Goal: Answer question/provide support

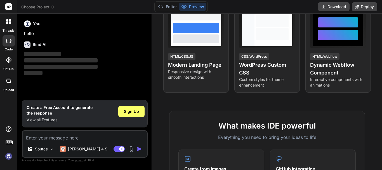
scroll to position [112, 0]
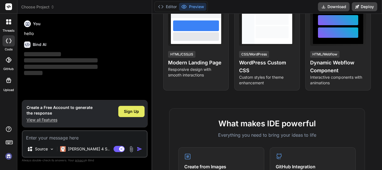
click at [129, 110] on span "Sign Up" at bounding box center [131, 111] width 15 height 6
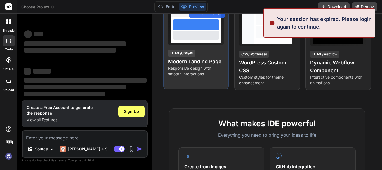
scroll to position [11, 0]
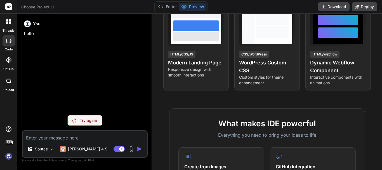
click at [12, 45] on div at bounding box center [9, 40] width 12 height 11
click at [77, 122] on div "Try again" at bounding box center [84, 120] width 35 height 11
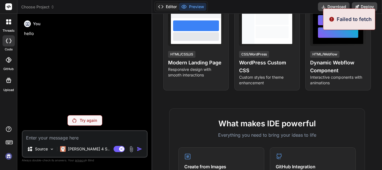
click at [170, 8] on button "Editor" at bounding box center [167, 7] width 23 height 8
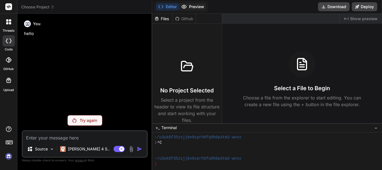
click at [186, 8] on icon at bounding box center [184, 7] width 6 height 6
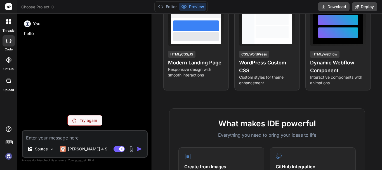
click at [8, 6] on rect at bounding box center [8, 6] width 7 height 7
click at [40, 10] on header "Choose Project Created with Pixso." at bounding box center [84, 7] width 135 height 14
click at [42, 7] on span "Choose Project" at bounding box center [37, 7] width 33 height 6
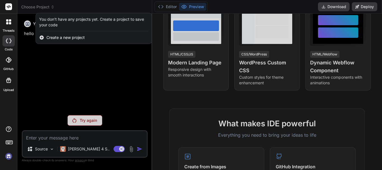
click at [65, 48] on div at bounding box center [191, 85] width 382 height 170
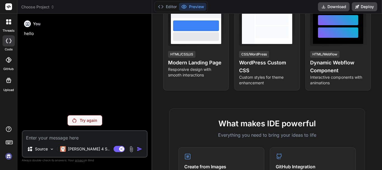
click at [9, 139] on icon at bounding box center [9, 142] width 8 height 8
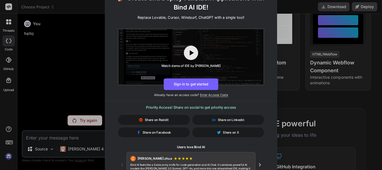
click at [84, 79] on div "🚀 Create and Deploy FullStack Applications with Bind AI IDE! Replace Lovable, C…" at bounding box center [191, 85] width 382 height 170
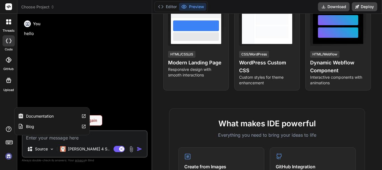
click at [12, 128] on icon at bounding box center [8, 128] width 7 height 7
click at [83, 84] on div "You hello" at bounding box center [85, 64] width 125 height 92
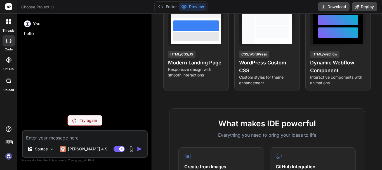
click at [81, 139] on textarea at bounding box center [85, 136] width 124 height 10
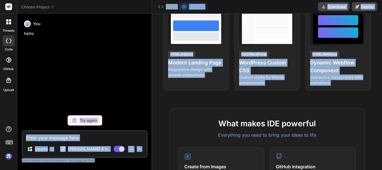
drag, startPoint x: 151, startPoint y: 103, endPoint x: 166, endPoint y: 103, distance: 14.5
click at [176, 105] on div "threads code GitHub Upload Choose Project Created with Pixso. Bind AI Web Searc…" at bounding box center [191, 85] width 382 height 170
click at [150, 100] on div "Bind AI Web Search Created with Pixso. Code Generator You hello Try again Sourc…" at bounding box center [84, 92] width 135 height 156
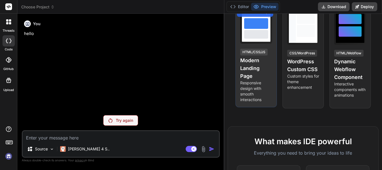
scroll to position [123, 0]
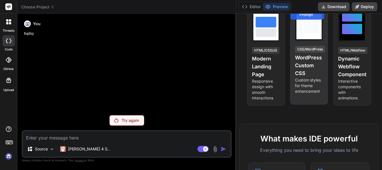
drag, startPoint x: 152, startPoint y: 102, endPoint x: 303, endPoint y: 101, distance: 151.2
click at [303, 101] on div "threads code GitHub Upload Choose Project Created with Pixso. Bind AI Web Searc…" at bounding box center [191, 85] width 382 height 170
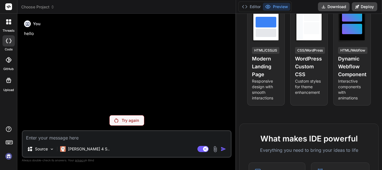
click at [145, 107] on div "You hello" at bounding box center [127, 64] width 208 height 92
click at [30, 32] on p "hello" at bounding box center [127, 33] width 206 height 6
click at [8, 155] on img at bounding box center [9, 156] width 10 height 10
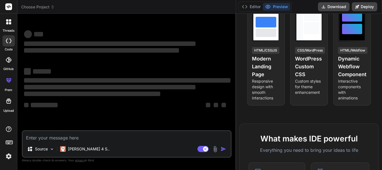
type textarea "x"
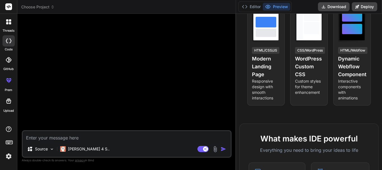
drag, startPoint x: 95, startPoint y: 124, endPoint x: 81, endPoint y: 130, distance: 15.3
click at [92, 124] on div at bounding box center [127, 74] width 208 height 112
click at [71, 134] on textarea at bounding box center [127, 136] width 208 height 10
click at [11, 153] on img at bounding box center [9, 156] width 10 height 10
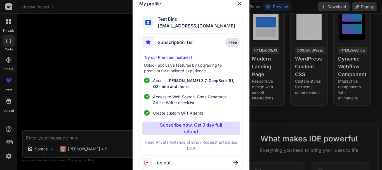
click at [240, 1] on img at bounding box center [239, 3] width 7 height 7
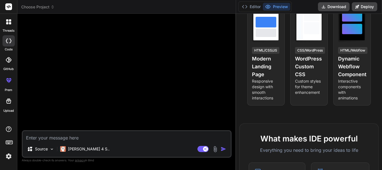
click at [197, 60] on div at bounding box center [127, 74] width 208 height 112
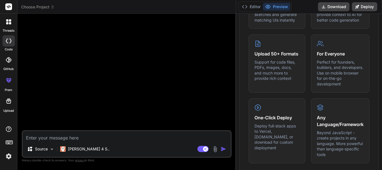
scroll to position [290, 0]
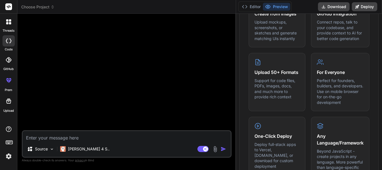
click at [174, 141] on div "Source Claude 4 S.. Agent Mode. When this toggle is activated, AI automatically…" at bounding box center [127, 143] width 210 height 27
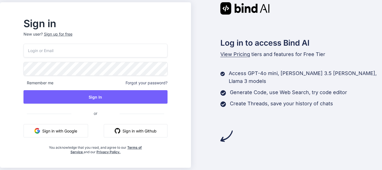
click at [67, 53] on input "email" at bounding box center [95, 51] width 144 height 14
type input "rupeshs2@yopmail.com"
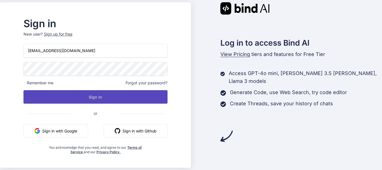
click at [96, 95] on button "Sign In" at bounding box center [95, 96] width 144 height 13
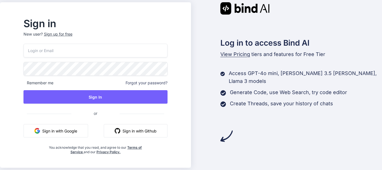
click at [65, 51] on input "email" at bounding box center [95, 51] width 144 height 14
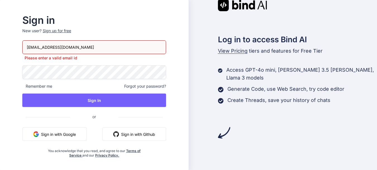
type input "rupeshs2@yopmail.com"
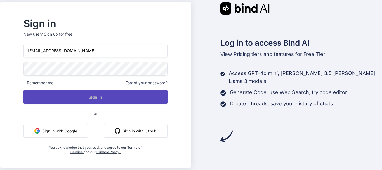
click at [96, 99] on button "Sign In" at bounding box center [95, 96] width 144 height 13
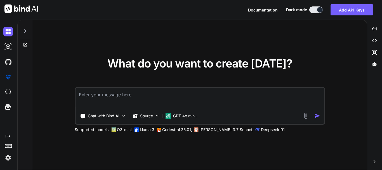
type textarea "x"
click at [115, 97] on textarea at bounding box center [199, 98] width 248 height 21
click at [114, 92] on textarea at bounding box center [199, 98] width 248 height 21
click at [103, 98] on textarea at bounding box center [199, 98] width 248 height 21
type textarea "public function shipmentVerify(Request $request) { $tissue_id = $request->tissu…"
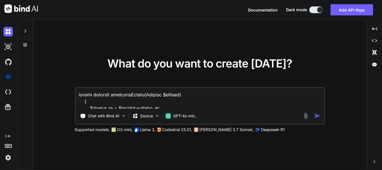
scroll to position [396, 0]
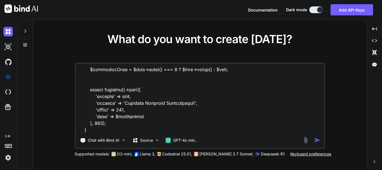
type textarea "x"
type textarea "public function shipmentVerify(Request $request) { $tissue_id = $request->tissu…"
type textarea "x"
type textarea "public function shipmentVerify(Request $request) { $tissue_id = $request->tissu…"
type textarea "x"
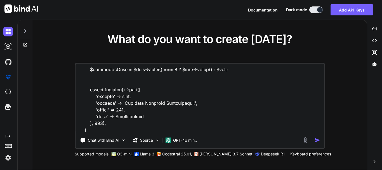
scroll to position [417, 0]
click at [96, 132] on textarea at bounding box center [199, 97] width 248 height 69
click at [96, 131] on textarea at bounding box center [199, 97] width 248 height 69
type textarea "public function shipmentVerify(Request $request) { $tissue_id = $request->tissu…"
type textarea "x"
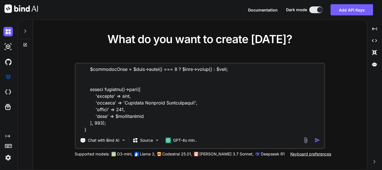
scroll to position [410, 0]
type textarea "public function shipmentVerify(Request $request) { $tissue_id = $request->tissu…"
type textarea "x"
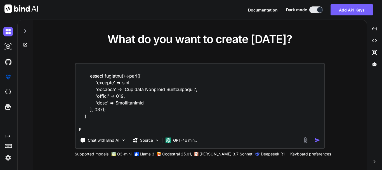
type textarea "public function shipmentVerify(Request $request) { $tissue_id = $request->tissu…"
type textarea "x"
type textarea "public function shipmentVerify(Request $request) { $tissue_id = $request->tissu…"
type textarea "x"
type textarea "public function shipmentVerify(Request $request) { $tissue_id = $request->tissu…"
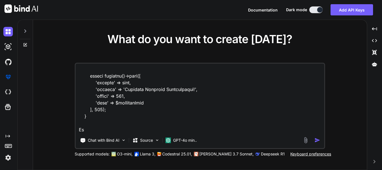
type textarea "x"
type textarea "public function shipmentVerify(Request $request) { $tissue_id = $request->tissu…"
type textarea "x"
type textarea "public function shipmentVerify(Request $request) { $tissue_id = $request->tissu…"
type textarea "x"
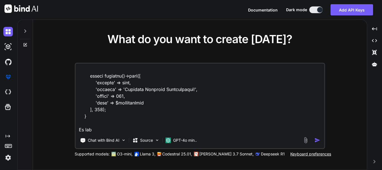
type textarea "public function shipmentVerify(Request $request) { $tissue_id = $request->tissu…"
type textarea "x"
type textarea "public function shipmentVerify(Request $request) { $tissue_id = $request->tissu…"
type textarea "x"
type textarea "public function shipmentVerify(Request $request) { $tissue_id = $request->tissu…"
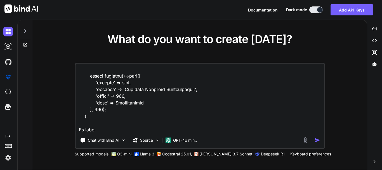
type textarea "x"
type textarea "public function shipmentVerify(Request $request) { $tissue_id = $request->tissu…"
type textarea "x"
type textarea "public function shipmentVerify(Request $request) { $tissue_id = $request->tissu…"
type textarea "x"
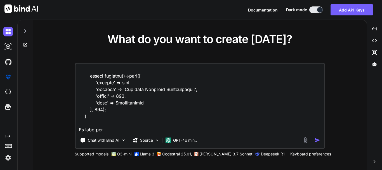
type textarea "public function shipmentVerify(Request $request) { $tissue_id = $request->tissu…"
type textarea "x"
type textarea "public function shipmentVerify(Request $request) { $tissue_id = $request->tissu…"
type textarea "x"
type textarea "public function shipmentVerify(Request $request) { $tissue_id = $request->tissu…"
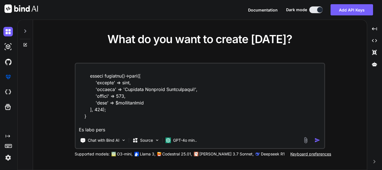
type textarea "x"
type textarea "public function shipmentVerify(Request $request) { $tissue_id = $request->tissu…"
type textarea "x"
type textarea "public function shipmentVerify(Request $request) { $tissue_id = $request->tissu…"
type textarea "x"
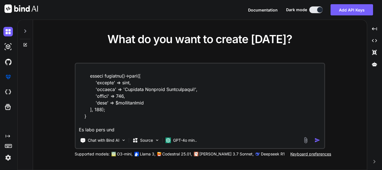
type textarea "public function shipmentVerify(Request $request) { $tissue_id = $request->tissu…"
type textarea "x"
type textarea "public function shipmentVerify(Request $request) { $tissue_id = $request->tissu…"
type textarea "x"
type textarea "public function shipmentVerify(Request $request) { $tissue_id = $request->tissu…"
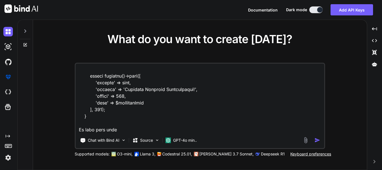
type textarea "x"
type textarea "public function shipmentVerify(Request $request) { $tissue_id = $request->tissu…"
type textarea "x"
type textarea "public function shipmentVerify(Request $request) { $tissue_id = $request->tissu…"
type textarea "x"
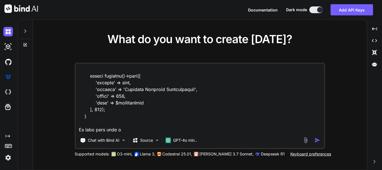
type textarea "public function shipmentVerify(Request $request) { $tissue_id = $request->tissu…"
type textarea "x"
type textarea "public function shipmentVerify(Request $request) { $tissue_id = $request->tissu…"
type textarea "x"
type textarea "public function shipmentVerify(Request $request) { $tissue_id = $request->tissu…"
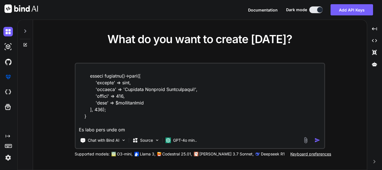
type textarea "x"
type textarea "public function shipmentVerify(Request $request) { $tissue_id = $request->tissu…"
type textarea "x"
type textarea "public function shipmentVerify(Request $request) { $tissue_id = $request->tissu…"
type textarea "x"
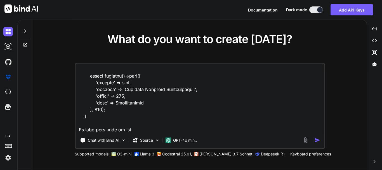
type textarea "public function shipmentVerify(Request $request) { $tissue_id = $request->tissu…"
type textarea "x"
type textarea "public function shipmentVerify(Request $request) { $tissue_id = $request->tissu…"
type textarea "x"
type textarea "public function shipmentVerify(Request $request) { $tissue_id = $request->tissu…"
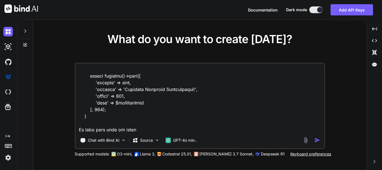
type textarea "x"
type textarea "public function shipmentVerify(Request $request) { $tissue_id = $request->tissu…"
type textarea "x"
type textarea "public function shipmentVerify(Request $request) { $tissue_id = $request->tissu…"
type textarea "x"
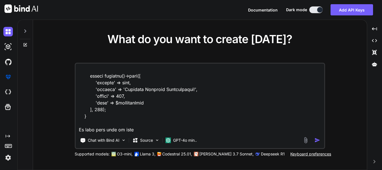
type textarea "public function shipmentVerify(Request $request) { $tissue_id = $request->tissu…"
type textarea "x"
type textarea "public function shipmentVerify(Request $request) { $tissue_id = $request->tissu…"
type textarea "x"
type textarea "public function shipmentVerify(Request $request) { $tissue_id = $request->tissu…"
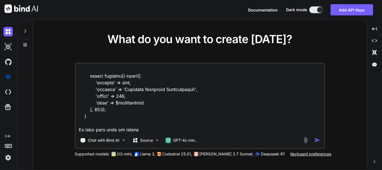
type textarea "x"
type textarea "public function shipmentVerify(Request $request) { $tissue_id = $request->tissu…"
type textarea "x"
type textarea "public function shipmentVerify(Request $request) { $tissue_id = $request->tissu…"
type textarea "x"
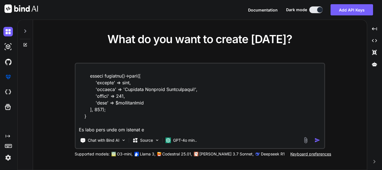
type textarea "public function shipmentVerify(Request $request) { $tissue_id = $request->tissu…"
type textarea "x"
type textarea "public function shipmentVerify(Request $request) { $tissue_id = $request->tissu…"
type textarea "x"
type textarea "public function shipmentVerify(Request $request) { $tissue_id = $request->tissu…"
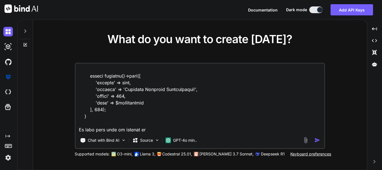
type textarea "x"
type textarea "public function shipmentVerify(Request $request) { $tissue_id = $request->tissu…"
type textarea "x"
type textarea "public function shipmentVerify(Request $request) { $tissue_id = $request->tissu…"
type textarea "x"
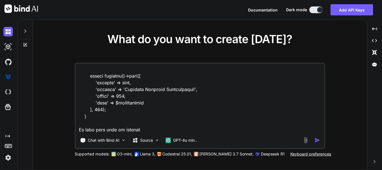
type textarea "public function shipmentVerify(Request $request) { $tissue_id = $request->tissu…"
type textarea "x"
type textarea "public function shipmentVerify(Request $request) { $tissue_id = $request->tissu…"
type textarea "x"
type textarea "public function shipmentVerify(Request $request) { $tissue_id = $request->tissu…"
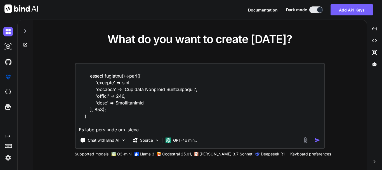
type textarea "x"
type textarea "public function shipmentVerify(Request $request) { $tissue_id = $request->tissu…"
type textarea "x"
type textarea "public function shipmentVerify(Request $request) { $tissue_id = $request->tissu…"
type textarea "x"
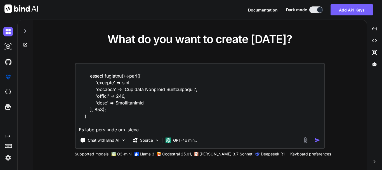
type textarea "public function shipmentVerify(Request $request) { $tissue_id = $request->tissu…"
type textarea "x"
type textarea "public function shipmentVerify(Request $request) { $tissue_id = $request->tissu…"
type textarea "x"
type textarea "public function shipmentVerify(Request $request) { $tissue_id = $request->tissu…"
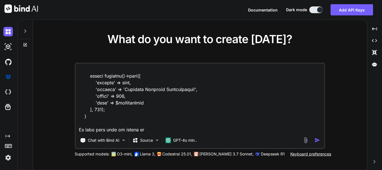
type textarea "x"
type textarea "public function shipmentVerify(Request $request) { $tissue_id = $request->tissu…"
type textarea "x"
type textarea "public function shipmentVerify(Request $request) { $tissue_id = $request->tissu…"
type textarea "x"
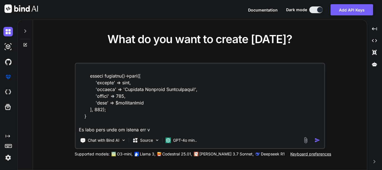
type textarea "public function shipmentVerify(Request $request) { $tissue_id = $request->tissu…"
type textarea "x"
type textarea "public function shipmentVerify(Request $request) { $tissue_id = $request->tissu…"
type textarea "x"
type textarea "public function shipmentVerify(Request $request) { $tissue_id = $request->tissu…"
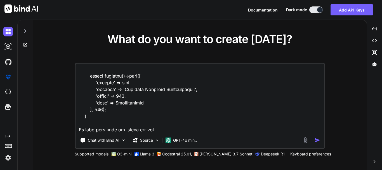
type textarea "x"
type textarea "public function shipmentVerify(Request $request) { $tissue_id = $request->tissu…"
type textarea "x"
type textarea "public function shipmentVerify(Request $request) { $tissue_id = $request->tissu…"
type textarea "x"
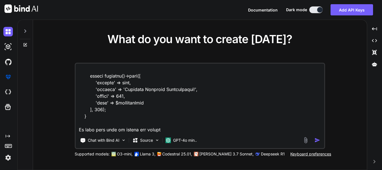
type textarea "public function shipmentVerify(Request $request) { $tissue_id = $request->tissu…"
type textarea "x"
type textarea "public function shipmentVerify(Request $request) { $tissue_id = $request->tissu…"
type textarea "x"
type textarea "public function shipmentVerify(Request $request) { $tissue_id = $request->tissu…"
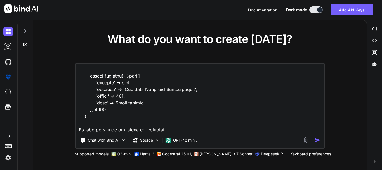
type textarea "x"
type textarea "public function shipmentVerify(Request $request) { $tissue_id = $request->tissu…"
type textarea "x"
type textarea "public function shipmentVerify(Request $request) { $tissue_id = $request->tissu…"
type textarea "x"
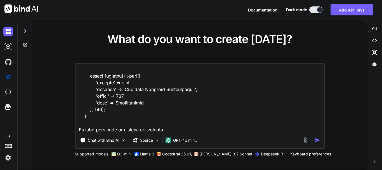
type textarea "public function shipmentVerify(Request $request) { $tissue_id = $request->tissu…"
type textarea "x"
type textarea "public function shipmentVerify(Request $request) { $tissue_id = $request->tissu…"
type textarea "x"
type textarea "public function shipmentVerify(Request $request) { $tissue_id = $request->tissu…"
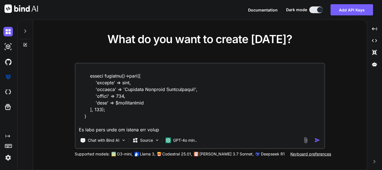
type textarea "x"
type textarea "public function shipmentVerify(Request $request) { $tissue_id = $request->tissu…"
type textarea "x"
type textarea "public function shipmentVerify(Request $request) { $tissue_id = $request->tissu…"
type textarea "x"
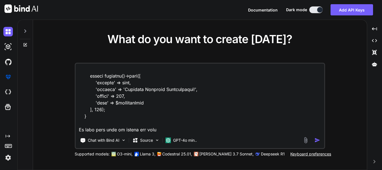
type textarea "public function shipmentVerify(Request $request) { $tissue_id = $request->tissu…"
type textarea "x"
type textarea "public function shipmentVerify(Request $request) { $tissue_id = $request->tissu…"
type textarea "x"
type textarea "public function shipmentVerify(Request $request) { $tissue_id = $request->tissu…"
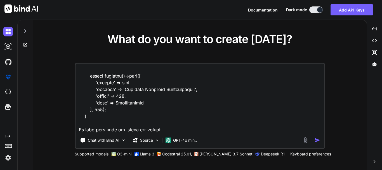
type textarea "x"
type textarea "public function shipmentVerify(Request $request) { $tissue_id = $request->tissu…"
type textarea "x"
type textarea "public function shipmentVerify(Request $request) { $tissue_id = $request->tissu…"
type textarea "x"
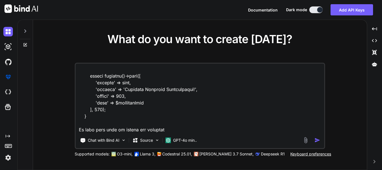
click at [172, 130] on textarea at bounding box center [199, 97] width 248 height 69
click at [214, 129] on textarea at bounding box center [199, 97] width 248 height 69
paste textarea "Shipment Verified"
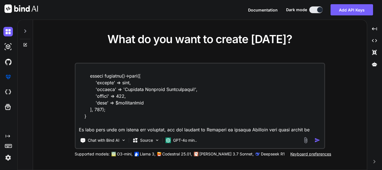
click at [314, 129] on textarea at bounding box center [199, 97] width 248 height 69
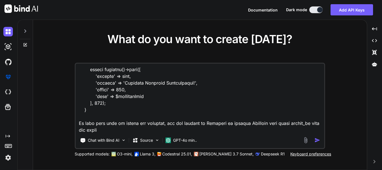
click at [133, 132] on textarea at bounding box center [199, 97] width 248 height 69
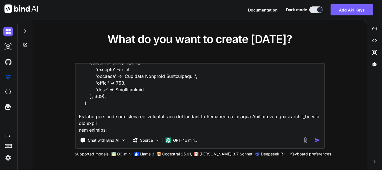
paste textarea "{ "order_id":18, "warehouse_id":3, "tissue_id":87976543456, "tracking_id":45671…"
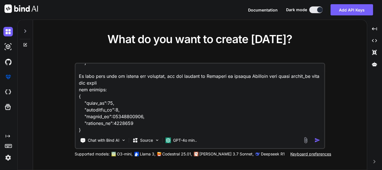
click at [106, 132] on textarea at bounding box center [199, 97] width 248 height 69
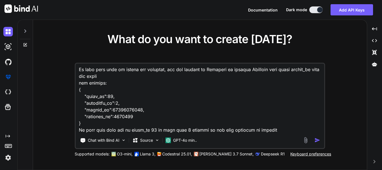
click at [258, 70] on textarea at bounding box center [199, 97] width 248 height 69
click at [280, 127] on textarea at bounding box center [199, 97] width 248 height 69
paste textarea "Verified"
click at [262, 131] on textarea at bounding box center [199, 97] width 248 height 69
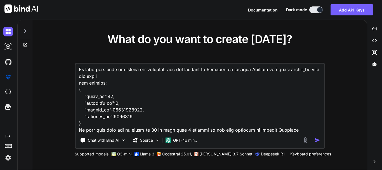
click at [297, 128] on textarea at bounding box center [199, 97] width 248 height 69
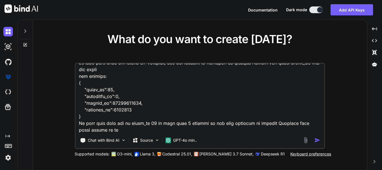
type textarea "public function shipmentVerify(Request $request) { $tissue_id = $request->tissu…"
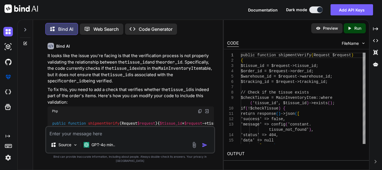
scroll to position [190, 0]
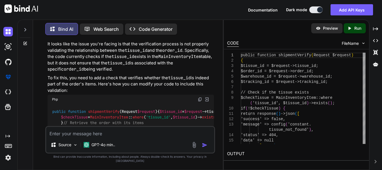
click at [200, 97] on img at bounding box center [200, 99] width 4 height 4
click at [89, 135] on textarea at bounding box center [130, 132] width 168 height 10
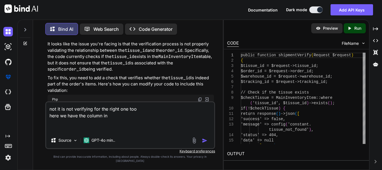
paste textarea "protected $fillable = [ 'product_variation_id', 'product_id', 'warehouse_id', '…"
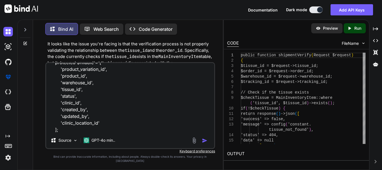
scroll to position [0, 0]
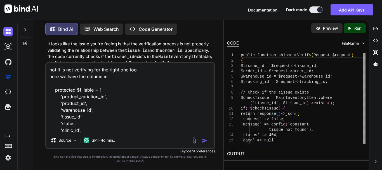
click at [112, 81] on textarea "not it is not verifying for the right one too here we have the column in protec…" at bounding box center [130, 97] width 168 height 69
paste textarea "MainInventoryItem"
type textarea "not it is not verifying for the right one too here we have the column in [GEOGR…"
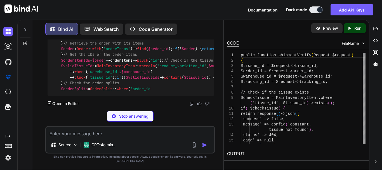
scroll to position [1038, 0]
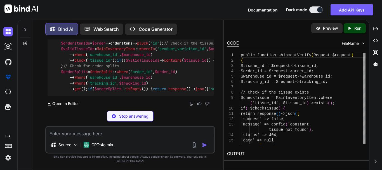
click at [124, 34] on span "'orderItems'" at bounding box center [116, 31] width 27 height 5
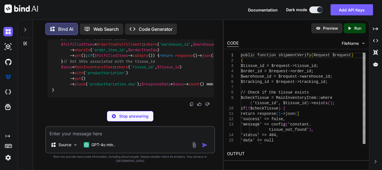
scroll to position [1094, 0]
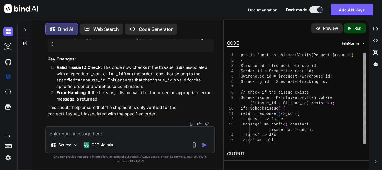
drag, startPoint x: 126, startPoint y: 79, endPoint x: 141, endPoint y: 79, distance: 14.8
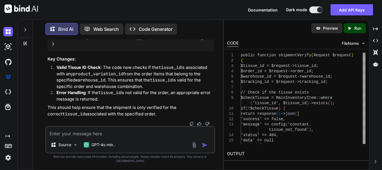
scroll to position [899, 0]
click at [80, 135] on textarea at bounding box center [130, 132] width 168 height 10
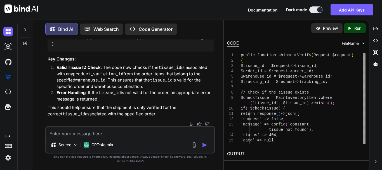
scroll to position [1183, 0]
click at [76, 136] on textarea at bounding box center [130, 132] width 168 height 10
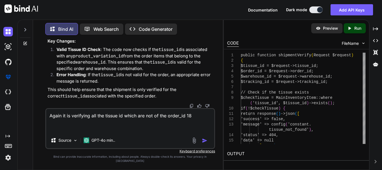
click at [79, 132] on textarea "Again it is verifying all the tissue id which are not of the order_id 18" at bounding box center [130, 120] width 168 height 23
paste textarea "order Table Columns: protected $fillable = [ 'order_id', 'ivr_id', 'replenish_i…"
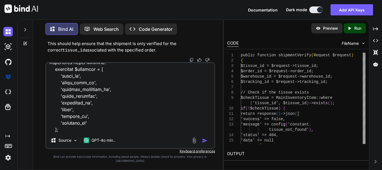
scroll to position [376, 0]
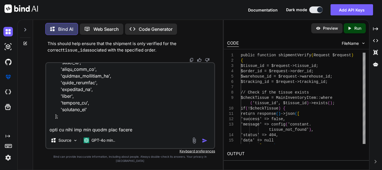
click at [138, 132] on textarea at bounding box center [130, 97] width 168 height 69
paste textarea "public function productVariation() { return $this->belongsTo(ProductVariation::…"
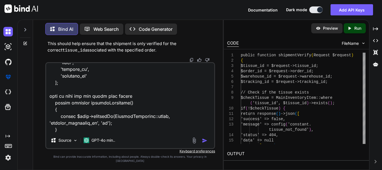
click at [78, 132] on textarea at bounding box center [130, 97] width 168 height 69
click at [72, 132] on textarea at bounding box center [130, 97] width 168 height 69
paste textarea "public function orderItems() { return $this->hasMany(OrderItem::class, 'order_i…"
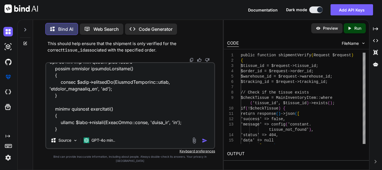
scroll to position [457, 0]
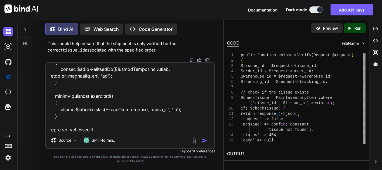
type textarea "Again it is verifying all the tissue id which are not of the order_id 18 order …"
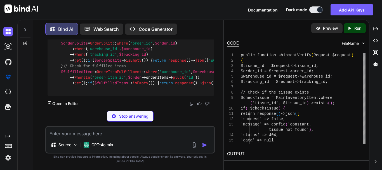
scroll to position [1659, 0]
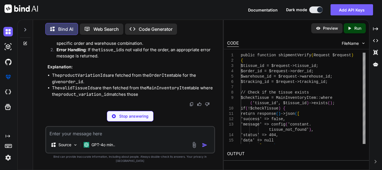
scroll to position [1687, 0]
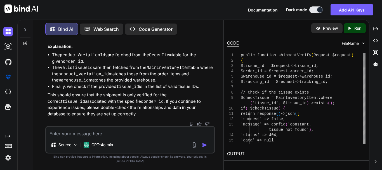
click at [113, 134] on textarea at bounding box center [130, 132] width 168 height 10
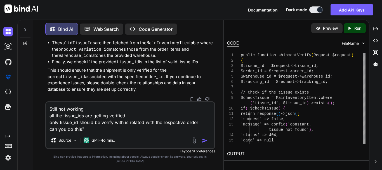
type textarea "Still not working all the tissue_ids are getting verified only tissue_id should…"
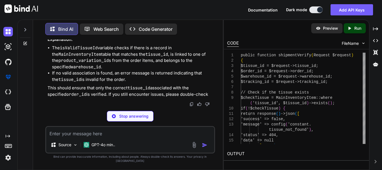
scroll to position [3016, 0]
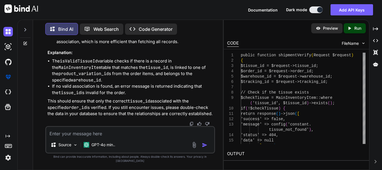
drag, startPoint x: 56, startPoint y: 87, endPoint x: 83, endPoint y: 90, distance: 26.8
click at [83, 38] on strong "Existence Check" at bounding box center [73, 35] width 34 height 5
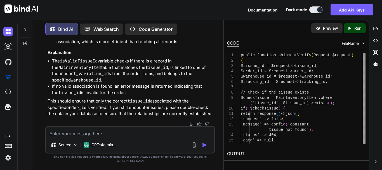
click at [91, 134] on textarea at bounding box center [130, 132] width 168 height 10
paste textarea "// Get the product variation IDs from the order items $productVariationIds = $o…"
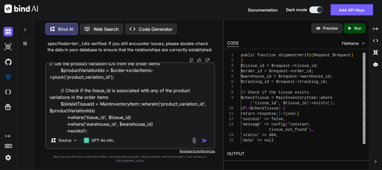
scroll to position [34, 0]
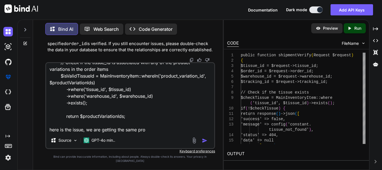
click at [182, 80] on textarea "// Get the product variation IDs from the order items $productVariationIds = $o…" at bounding box center [130, 97] width 168 height 69
click at [150, 132] on textarea "// Get the product variation IDs from the order items $productVariationIds = $o…" at bounding box center [130, 97] width 168 height 69
click at [141, 132] on textarea "// Get the product variation IDs from the order items $productVariationIds = $o…" at bounding box center [130, 97] width 168 height 69
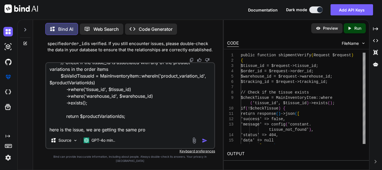
paste textarea "duct_variation_id"
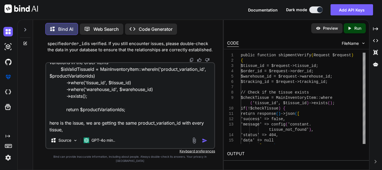
type textarea "// Get the product variation IDs from the order items $productVariationIds = $o…"
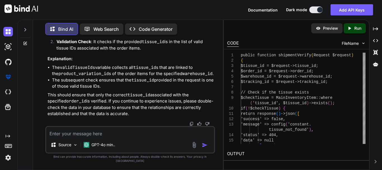
scroll to position [0, 0]
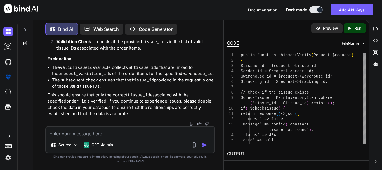
click at [61, 137] on textarea at bounding box center [130, 132] width 168 height 10
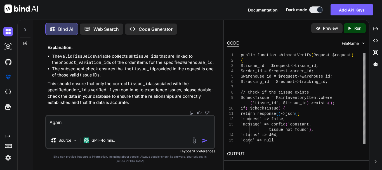
paste textarea "{ "order_id":18, "warehouse_id":3, "tissue_id":87976543456, "tracking_id":45671…"
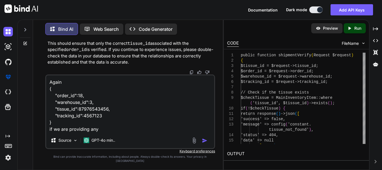
click at [107, 132] on textarea "Again { "order_id":18, "warehouse_id":3, "tissue_id":87976543456, "tracking_id"…" at bounding box center [130, 103] width 168 height 57
drag, startPoint x: 162, startPoint y: 131, endPoint x: 167, endPoint y: 130, distance: 5.0
click at [162, 130] on textarea "Again { "order_id":18, "warehouse_id":3, "tissue_id":87976543456, "tracking_id"…" at bounding box center [130, 103] width 168 height 57
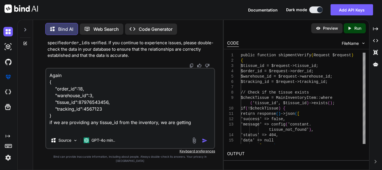
paste textarea "[ 9, 10 ]"
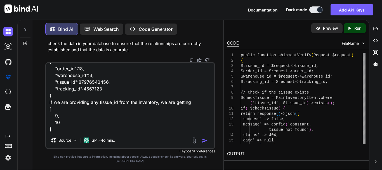
scroll to position [21, 0]
click at [78, 132] on textarea "Again { "order_id":18, "warehouse_id":3, "tissue_id":87976543456, "tracking_id"…" at bounding box center [130, 97] width 168 height 69
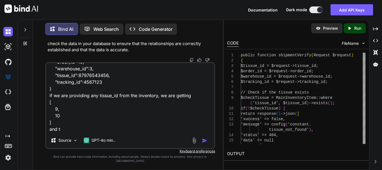
click at [95, 99] on textarea "Again { "order_id":18, "warehouse_id":3, "tissue_id":87976543456, "tracking_id"…" at bounding box center [130, 97] width 168 height 69
paste textarea "tissue_id"
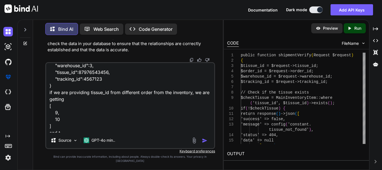
scroll to position [28, 0]
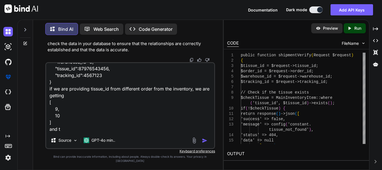
click at [74, 132] on textarea "Again { "order_id":18, "warehouse_id":3, "tissue_id":87976543456, "tracking_id"…" at bounding box center [130, 97] width 168 height 69
click at [72, 99] on textarea "Again { "order_id":18, "warehouse_id":3, "tissue_id":87976543456, "tracking_id"…" at bounding box center [130, 97] width 168 height 69
drag, startPoint x: 73, startPoint y: 133, endPoint x: 46, endPoint y: 136, distance: 26.9
click at [46, 132] on textarea "Again { "order_id":18, "warehouse_id":3, "tissue_id":87976543456, "tracking_id"…" at bounding box center [130, 97] width 168 height 69
paste textarea "return $productVariationIds;"
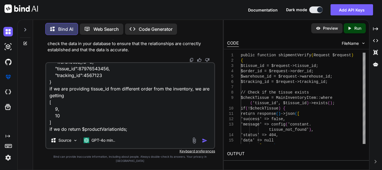
scroll to position [35, 0]
click at [76, 132] on textarea "Again { "order_id":18, "warehouse_id":3, "tissue_id":87976543456, "tracking_id"…" at bounding box center [130, 97] width 168 height 69
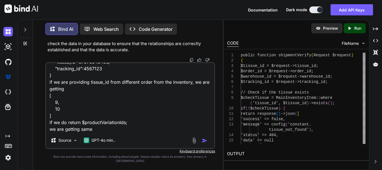
paste textarea "return $productVariationIds;"
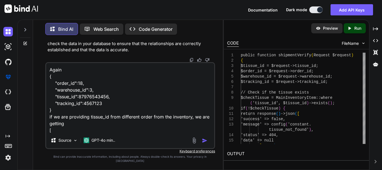
scroll to position [41, 0]
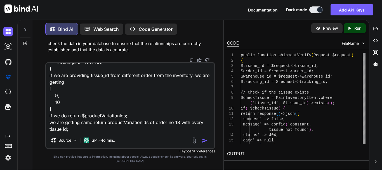
click at [95, 130] on textarea "Again { "order_id":18, "warehouse_id":3, "tissue_id":87976543456, "tracking_id"…" at bounding box center [130, 97] width 168 height 69
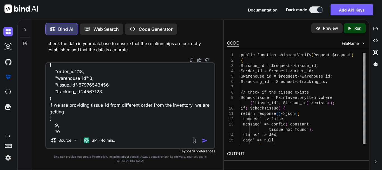
scroll to position [0, 0]
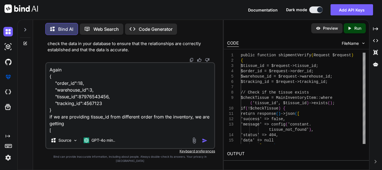
click at [67, 75] on textarea "Again { "order_id":18, "warehouse_id":3, "tissue_id":87976543456, "tracking_id"…" at bounding box center [130, 97] width 168 height 69
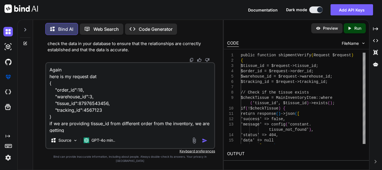
type textarea "Again here is my request data { "order_id":18, "warehouse_id":3, "tissue_id":87…"
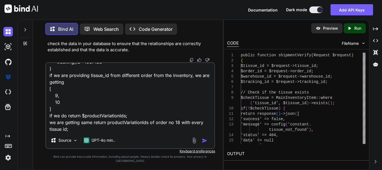
click at [113, 129] on textarea "Again here is my request data { "order_id":18, "warehouse_id":3, "tissue_id":87…" at bounding box center [130, 97] width 168 height 69
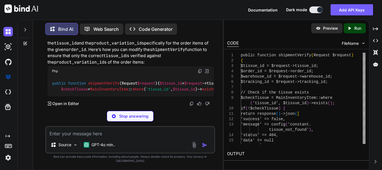
scroll to position [4018, 0]
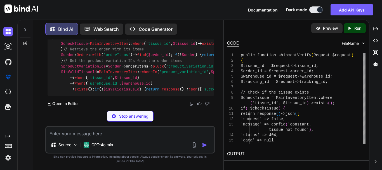
drag, startPoint x: 79, startPoint y: 67, endPoint x: 122, endPoint y: 67, distance: 43.6
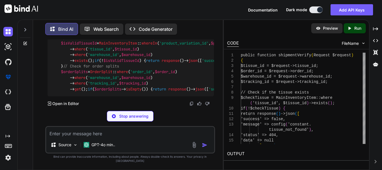
drag, startPoint x: 158, startPoint y: 70, endPoint x: 186, endPoint y: 70, distance: 28.0
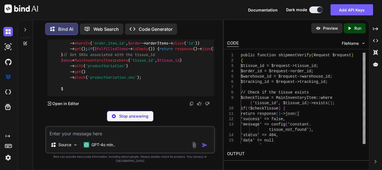
drag, startPoint x: 121, startPoint y: 76, endPoint x: 193, endPoint y: 77, distance: 71.5
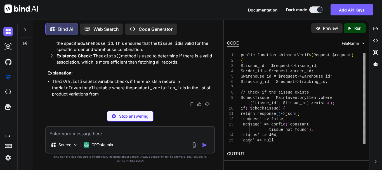
scroll to position [4074, 0]
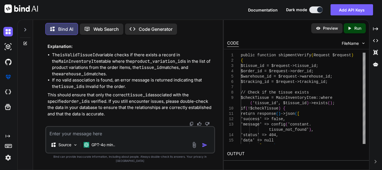
click at [171, 89] on li "If no valid association is found, an error message is returned indicating that …" at bounding box center [133, 83] width 162 height 13
click at [77, 137] on textarea at bounding box center [130, 132] width 168 height 10
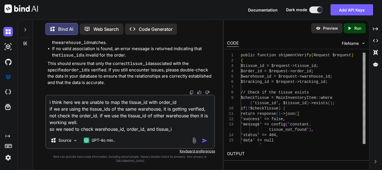
type textarea "i think here we are unable to map the tissue_id with order_id if we are using t…"
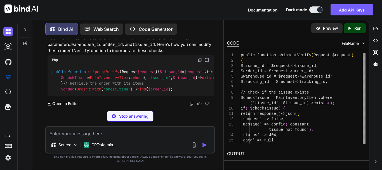
scroll to position [4817, 0]
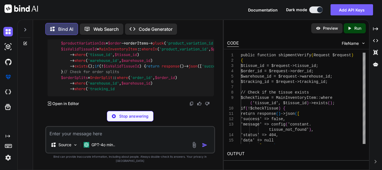
drag, startPoint x: 80, startPoint y: 78, endPoint x: 95, endPoint y: 79, distance: 15.4
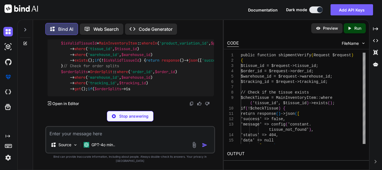
drag, startPoint x: 115, startPoint y: 80, endPoint x: 127, endPoint y: 80, distance: 12.0
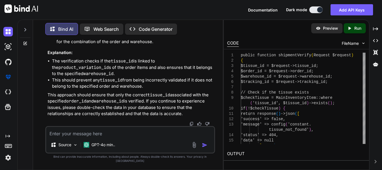
scroll to position [4812, 0]
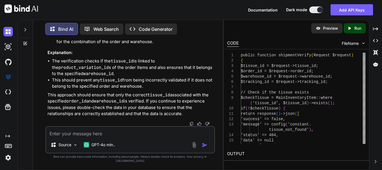
click at [90, 142] on div "Source GPT-4o min.." at bounding box center [130, 139] width 170 height 27
click at [92, 136] on textarea at bounding box center [130, 132] width 168 height 10
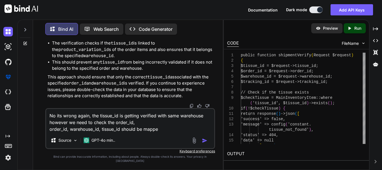
type textarea "No its wrong again, the tissue_id is getting verified with same warehouse howev…"
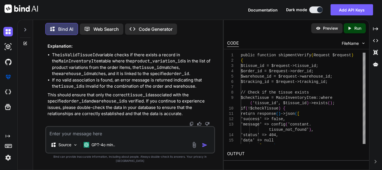
scroll to position [5789, 0]
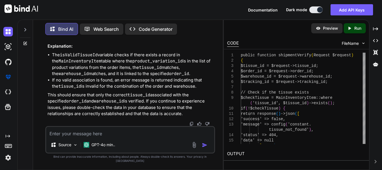
click at [98, 142] on div "Source GPT-4o min.." at bounding box center [130, 139] width 170 height 27
click at [98, 137] on textarea at bounding box center [130, 132] width 168 height 10
paste textarea "Call to undefined method App\Models\MainInventoryItem::orderItems()"
type textarea "Call to undefined method App\Models\MainInventoryItem::orderItems()"
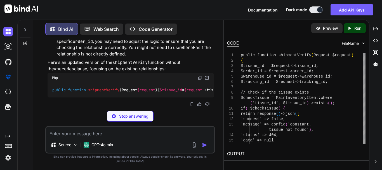
scroll to position [0, 0]
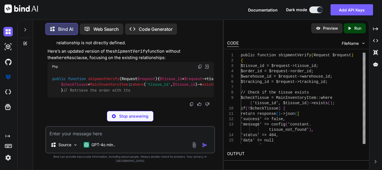
click at [114, 10] on span "orderItems" at bounding box center [108, 7] width 22 height 5
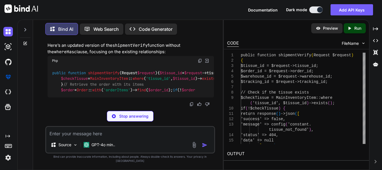
click at [200, 4] on span "class" at bounding box center [205, 1] width 11 height 5
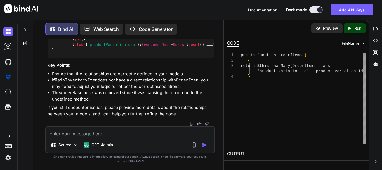
drag, startPoint x: 83, startPoint y: 49, endPoint x: 115, endPoint y: 49, distance: 32.4
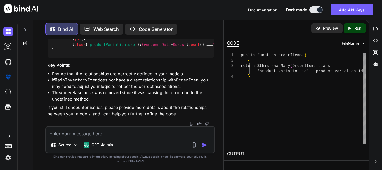
drag, startPoint x: 83, startPoint y: 75, endPoint x: 122, endPoint y: 78, distance: 38.7
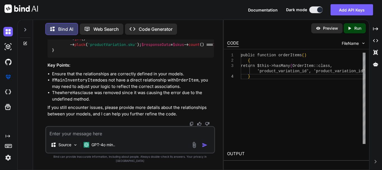
click at [96, 137] on textarea at bounding box center [130, 132] width 168 height 10
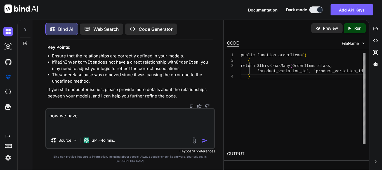
paste textarea "public function orderItems() { return $this->hasMany(OrderItem::class, 'order_i…"
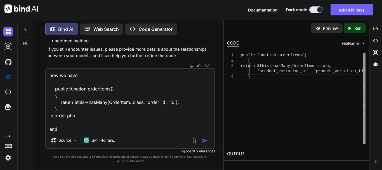
type textarea "now we have public function orderItems() { return $this->hasMany(OrderItem::cla…"
click at [274, 114] on div "public function orderItems ( ) { return $this->hasMany ( OrderItem::class, } 'p…" at bounding box center [303, 98] width 125 height 91
type textarea "public function orderItems() { return $this->hasMany(OrderItem::class, 'product…"
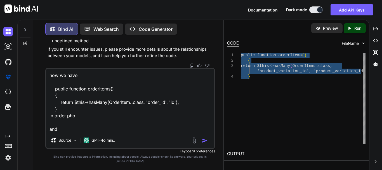
click at [73, 132] on textarea "now we have public function orderItems() { return $this->hasMany(OrderItem::cla…" at bounding box center [130, 100] width 168 height 64
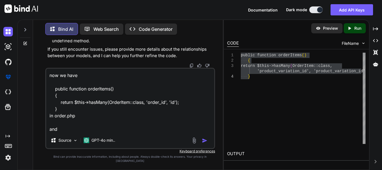
click at [56, 132] on textarea "now we have public function orderItems() { return $this->hasMany(OrderItem::cla…" at bounding box center [130, 100] width 168 height 64
click at [63, 132] on textarea "now we have public function orderItems() { return $this->hasMany(OrderItem::cla…" at bounding box center [130, 100] width 168 height 64
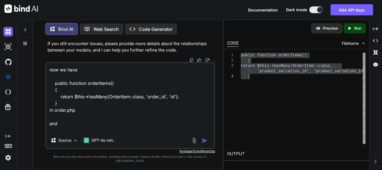
paste textarea "public function orderItems() { return $this->hasMany(OrderItem::class, 'product…"
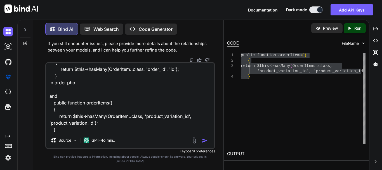
scroll to position [34, 0]
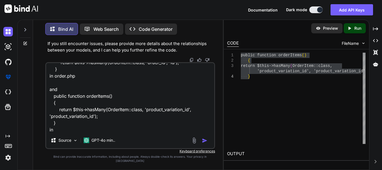
click at [73, 131] on textarea "now we have public function orderItems() { return $this->hasMany(OrderItem::cla…" at bounding box center [130, 97] width 168 height 69
click at [72, 132] on textarea "now we have public function orderItems() { return $this->hasMany(OrderItem::cla…" at bounding box center [130, 97] width 168 height 69
paste textarea "MainInventoryItem"
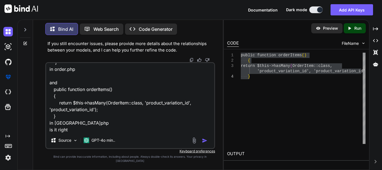
type textarea "now we have public function orderItems() { return $this->hasMany(OrderItem::cla…"
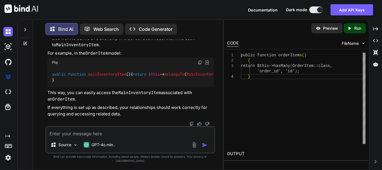
scroll to position [7410, 0]
drag, startPoint x: 87, startPoint y: 63, endPoint x: 106, endPoint y: 61, distance: 18.8
click at [105, 56] on code "OrderItem" at bounding box center [96, 53] width 23 height 6
click at [117, 56] on p "For example, in the OrderItem model:" at bounding box center [131, 53] width 166 height 6
click at [98, 56] on code "OrderItem" at bounding box center [96, 53] width 23 height 6
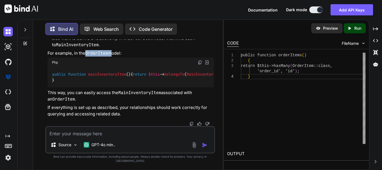
click at [98, 56] on code "OrderItem" at bounding box center [96, 53] width 23 height 6
click at [115, 77] on span "mainInventoryItem" at bounding box center [107, 74] width 38 height 5
click at [186, 76] on span "MainInventoryItem" at bounding box center [205, 74] width 38 height 5
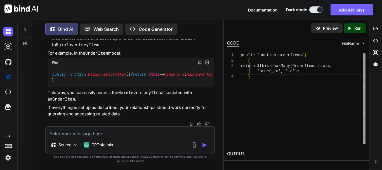
click at [144, 95] on code "MainInventoryItem" at bounding box center [139, 93] width 43 height 6
click at [80, 137] on textarea at bounding box center [130, 132] width 168 height 10
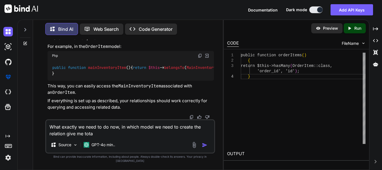
type textarea "What exactly we need to do now, in which model we need to create the relation g…"
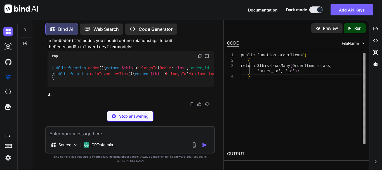
scroll to position [7582, 0]
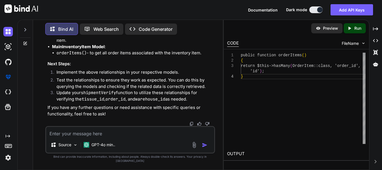
scroll to position [7734, 0]
drag, startPoint x: 63, startPoint y: 95, endPoint x: 82, endPoint y: 80, distance: 24.1
drag, startPoint x: 58, startPoint y: 95, endPoint x: 50, endPoint y: 80, distance: 16.5
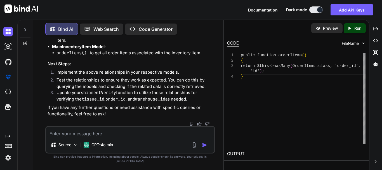
drag, startPoint x: 56, startPoint y: 95, endPoint x: 50, endPoint y: 80, distance: 16.6
copy code "public function orderItems ( ) { return $this -> hasMany ( OrderItem :: class ,…"
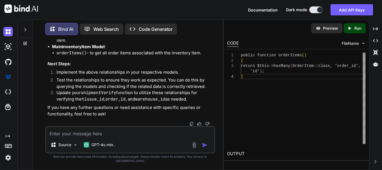
drag, startPoint x: 63, startPoint y: 111, endPoint x: 51, endPoint y: 94, distance: 20.6
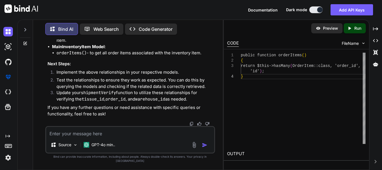
copy code "public function mainInventoryItem ( ) { return $this -> belongsTo ( MainInvento…"
drag, startPoint x: 59, startPoint y: 99, endPoint x: 52, endPoint y: 84, distance: 17.0
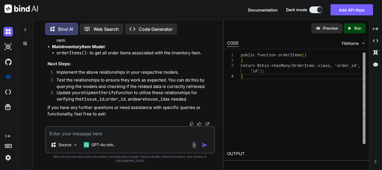
copy code "public function orderItems ( ) { return $this -> hasMany ( OrderItem :: class ,…"
click at [96, 137] on textarea at bounding box center [130, 132] width 168 height 10
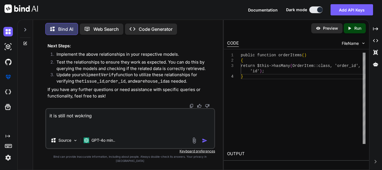
click at [84, 132] on textarea "it is still not wokring" at bounding box center [130, 120] width 168 height 23
click at [59, 132] on textarea "it is still not working" at bounding box center [130, 120] width 168 height 23
paste textarea "public function shipmentVerify(Request $request) { $tissue_id = $request->tissu…"
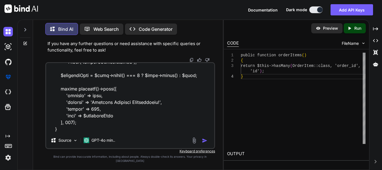
scroll to position [625, 0]
click at [80, 132] on textarea at bounding box center [130, 97] width 168 height 69
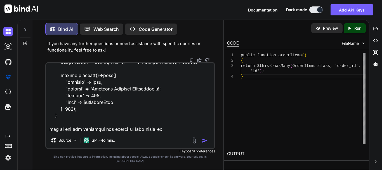
type textarea "it is still not working public function shipmentVerify(Request $request) { $tis…"
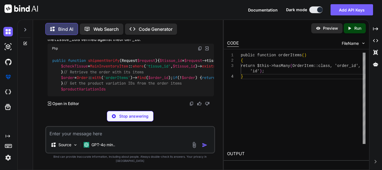
scroll to position [8229, 0]
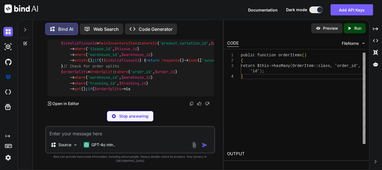
drag, startPoint x: 75, startPoint y: 76, endPoint x: 110, endPoint y: 78, distance: 35.5
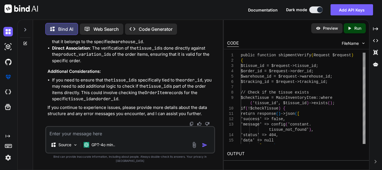
scroll to position [8286, 0]
click at [97, 136] on textarea at bounding box center [130, 132] width 168 height 10
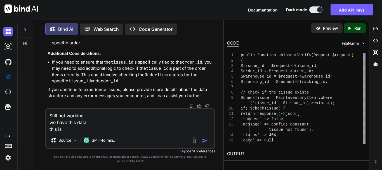
click at [83, 132] on textarea "Still not working we have this data this is" at bounding box center [130, 120] width 168 height 23
paste textarea "656432567"
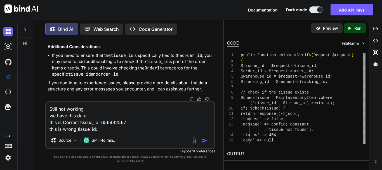
click at [113, 132] on textarea "Still not working we have this data this is Correct tissue_id: 656432567 this i…" at bounding box center [130, 117] width 168 height 30
paste textarea "87976543456"
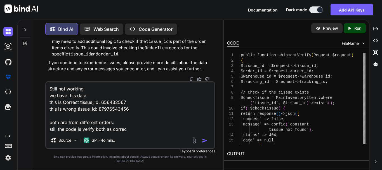
type textarea "Still not working we have this data this is Correct tissue_id: 656432567 this i…"
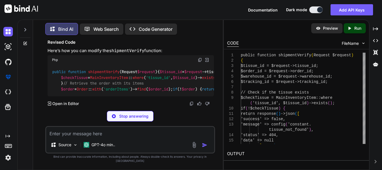
scroll to position [9018, 0]
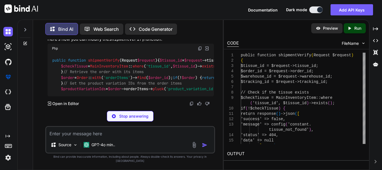
click at [84, 10] on code "tissue_id" at bounding box center [92, 7] width 23 height 6
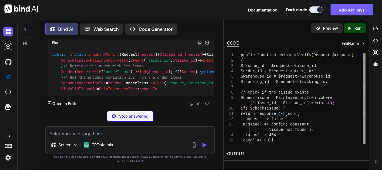
click at [84, 4] on code "tissue_id" at bounding box center [92, 2] width 23 height 6
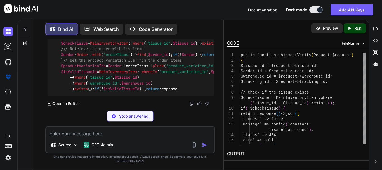
drag, startPoint x: 95, startPoint y: 60, endPoint x: 137, endPoint y: 73, distance: 43.1
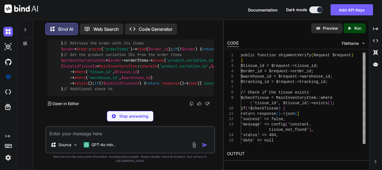
click at [160, 14] on p "Here’s how you can modify the shipmentVerify function:" at bounding box center [131, 11] width 166 height 6
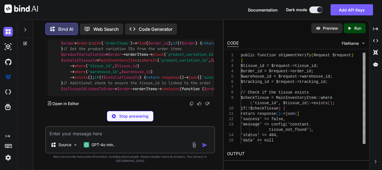
scroll to position [9102, 0]
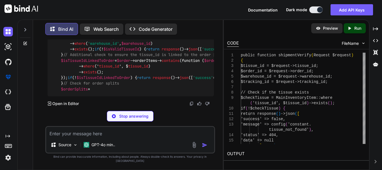
drag, startPoint x: 108, startPoint y: 63, endPoint x: 130, endPoint y: 66, distance: 22.1
click at [125, 65] on code "public function shipmentVerify ( Request $request ) { $tissue_id = $request ->t…" at bounding box center [294, 43] width 485 height 97
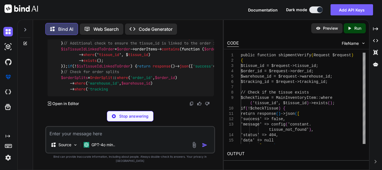
drag, startPoint x: 127, startPoint y: 67, endPoint x: 148, endPoint y: 70, distance: 20.3
click at [131, 67] on code "public function shipmentVerify ( Request $request ) { $tissue_id = $request ->t…" at bounding box center [294, 37] width 485 height 108
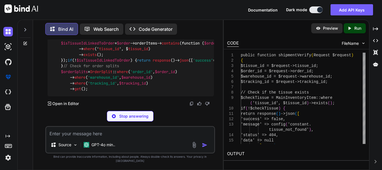
click at [148, 70] on div "public function shipmentVerify ( Request $request ) { $tissue_id = $request ->t…" at bounding box center [131, 34] width 166 height 123
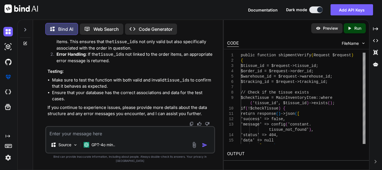
scroll to position [9048, 0]
click at [77, 137] on textarea at bounding box center [130, 132] width 168 height 10
paste textarea "$isValidTissueId = MainInventoryItem::whereIn('product_variation_id', $productV…"
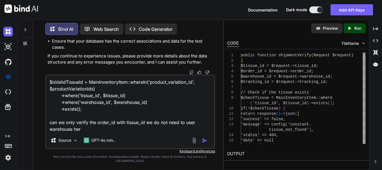
type textarea "$isValidTissueId = MainInventoryItem::whereIn('product_variation_id', $productV…"
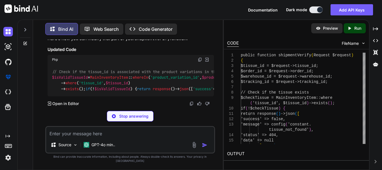
scroll to position [9859, 0]
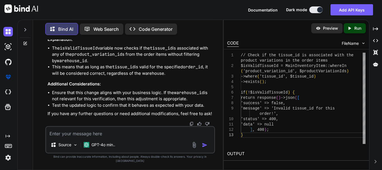
drag, startPoint x: 151, startPoint y: 75, endPoint x: 176, endPoint y: 75, distance: 24.9
click at [160, 32] on div "// Check if the tissue_id is associated with the product variations in the orde…" at bounding box center [131, 12] width 166 height 37
drag, startPoint x: 90, startPoint y: 78, endPoint x: 45, endPoint y: 65, distance: 46.1
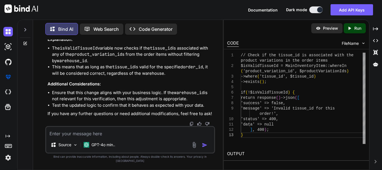
click at [45, 65] on div "You Bind AI It looks like the issue you're facing is that the verification proc…" at bounding box center [130, 104] width 170 height 130
copy code "$isValidTissueId = MainInventoryItem :: whereIn ( 'product_variation_id' , $pro…"
click at [129, 32] on div "// Check if the tissue_id is associated with the product variations in the orde…" at bounding box center [131, 12] width 166 height 37
click at [147, 10] on span "whereIn" at bounding box center [140, 7] width 16 height 5
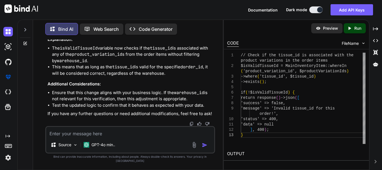
click at [147, 10] on span "whereIn" at bounding box center [140, 7] width 16 height 5
click at [134, 32] on div "// Check if the tissue_id is associated with the product variations in the orde…" at bounding box center [131, 12] width 166 height 37
click at [87, 134] on textarea at bounding box center [130, 132] width 168 height 10
paste textarea "$isTissueIdLinkedToOrder = $order->orderItems->contains(function ($orderItem) u…"
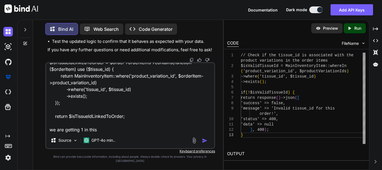
scroll to position [14, 0]
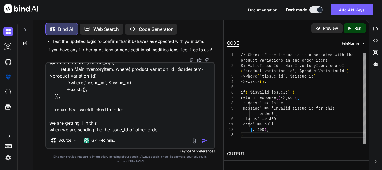
type textarea "$isTissueIdLinkedToOrder = $order->orderItems->contains(function ($orderItem) u…"
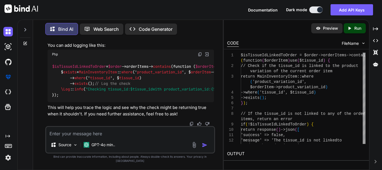
scroll to position [10285, 0]
drag, startPoint x: 65, startPoint y: 90, endPoint x: 49, endPoint y: 60, distance: 33.5
copy code "$isTissueIdLinkedToOrder = $order ->orderItems-> contains (function ( $orderIte…"
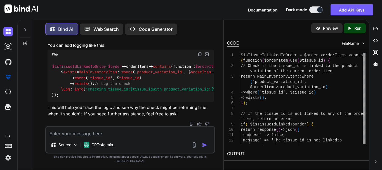
drag, startPoint x: 79, startPoint y: 80, endPoint x: 123, endPoint y: 80, distance: 44.4
click at [90, 49] on p "You can add logging like this:" at bounding box center [131, 45] width 166 height 6
click at [123, 49] on p "You can add logging like this:" at bounding box center [131, 45] width 166 height 6
click at [374, 92] on span "return" at bounding box center [380, 89] width 13 height 5
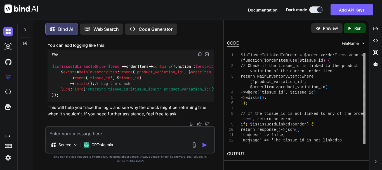
click at [108, 102] on div "$isTissueIdLinkedToOrder = $order ->orderItems-> contains (function ( $orderIte…" at bounding box center [131, 80] width 166 height 43
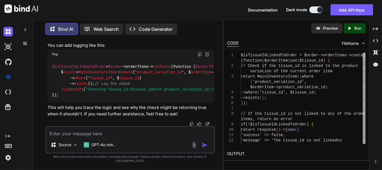
scroll to position [10302, 0]
drag, startPoint x: 61, startPoint y: 72, endPoint x: 51, endPoint y: 43, distance: 30.6
copy code "$isTissueIdLinkedToOrder = $order ->orderItems-> contains (function ( $orderIte…"
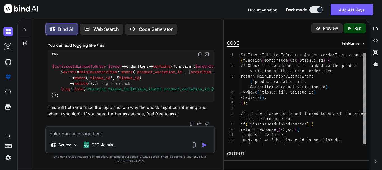
drag, startPoint x: 67, startPoint y: 99, endPoint x: 56, endPoint y: 65, distance: 36.4
click at [56, 65] on div "$isTissueIdLinkedToOrder = $order ->orderItems-> contains (function ( $orderIte…" at bounding box center [131, 80] width 166 height 43
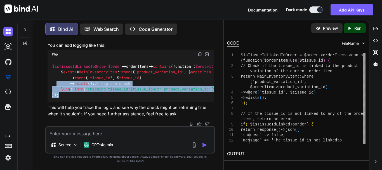
scroll to position [10497, 0]
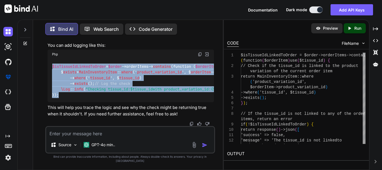
click at [53, 69] on span "$isTissueIdLinkedToOrder" at bounding box center [79, 66] width 54 height 5
copy code "$isTissueIdLinkedToOrder = $order ->orderItems-> contains (function ( $orderIte…"
click at [95, 137] on textarea at bounding box center [130, 132] width 168 height 10
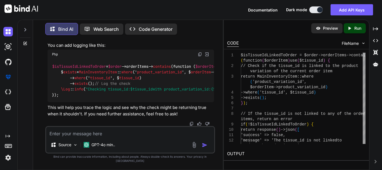
paste textarea "[[DATE] 10:56:41] [DOMAIN_NAME]: Checking tissue_id: 87976543456 with product_v…"
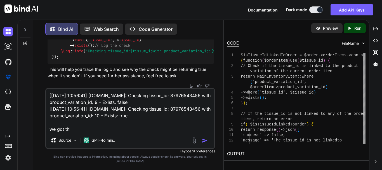
type textarea "[[DATE] 10:56:41] [DOMAIN_NAME]: Checking tissue_id: 87976543456 with product_v…"
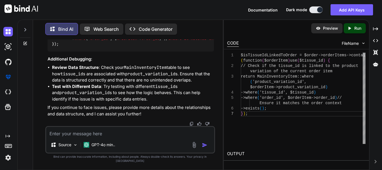
scroll to position [10855, 0]
drag, startPoint x: 84, startPoint y: 48, endPoint x: 139, endPoint y: 50, distance: 54.5
click at [200, 6] on img at bounding box center [200, 3] width 4 height 4
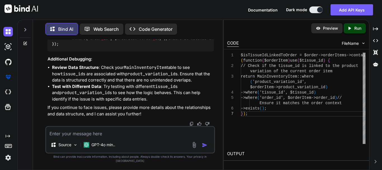
scroll to position [10883, 0]
click at [99, 41] on span "order_id" at bounding box center [99, 38] width 18 height 5
copy span "order_id"
click at [82, 136] on textarea at bounding box center [130, 132] width 168 height 10
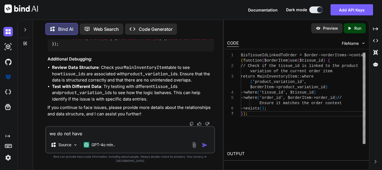
paste textarea "order_id"
click at [102, 29] on span "MainInventoryItem" at bounding box center [96, 26] width 38 height 5
copy span "MainInventoryItem"
click at [117, 136] on textarea "we do not have order_id in" at bounding box center [130, 132] width 168 height 10
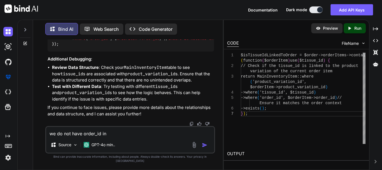
paste textarea "MainInventoryItem"
type textarea "we do not have order_id in [GEOGRAPHIC_DATA]"
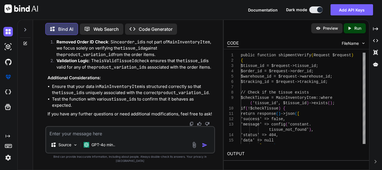
scroll to position [11072, 0]
click at [103, 135] on textarea at bounding box center [130, 132] width 168 height 10
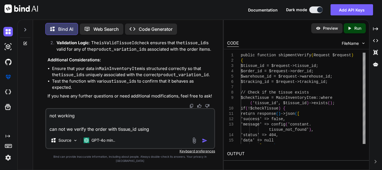
paste textarea "order_item_id"
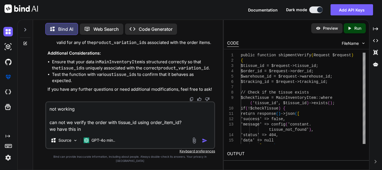
scroll to position [11128, 0]
copy span "MainInventoryItem"
click at [112, 132] on textarea "not working can not we verify the order with tissue_id using order_item_id? we …" at bounding box center [130, 117] width 168 height 30
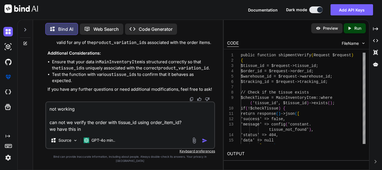
paste textarea "MainInventoryItem"
type textarea "not working can not we verify the order with tissue_id using order_item_id? we …"
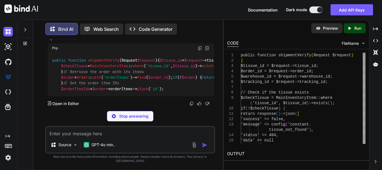
scroll to position [11855, 0]
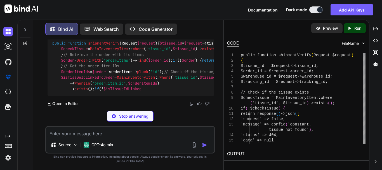
click at [136, 75] on code "public function shipmentVerify ( Request $request ) { $tissue_id = $request ->t…" at bounding box center [294, 65] width 485 height 51
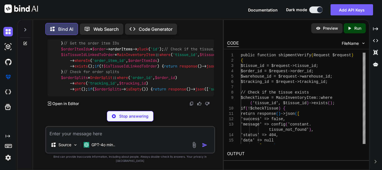
click at [128, 69] on code "public function shipmentVerify ( Request $request ) { $tissue_id = $request ->t…" at bounding box center [294, 55] width 485 height 74
click at [152, 68] on div "public function shipmentVerify ( Request $request ) { $tissue_id = $request ->t…" at bounding box center [131, 54] width 166 height 83
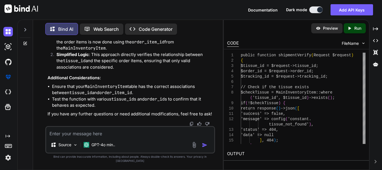
scroll to position [11827, 0]
